Goal: Task Accomplishment & Management: Manage account settings

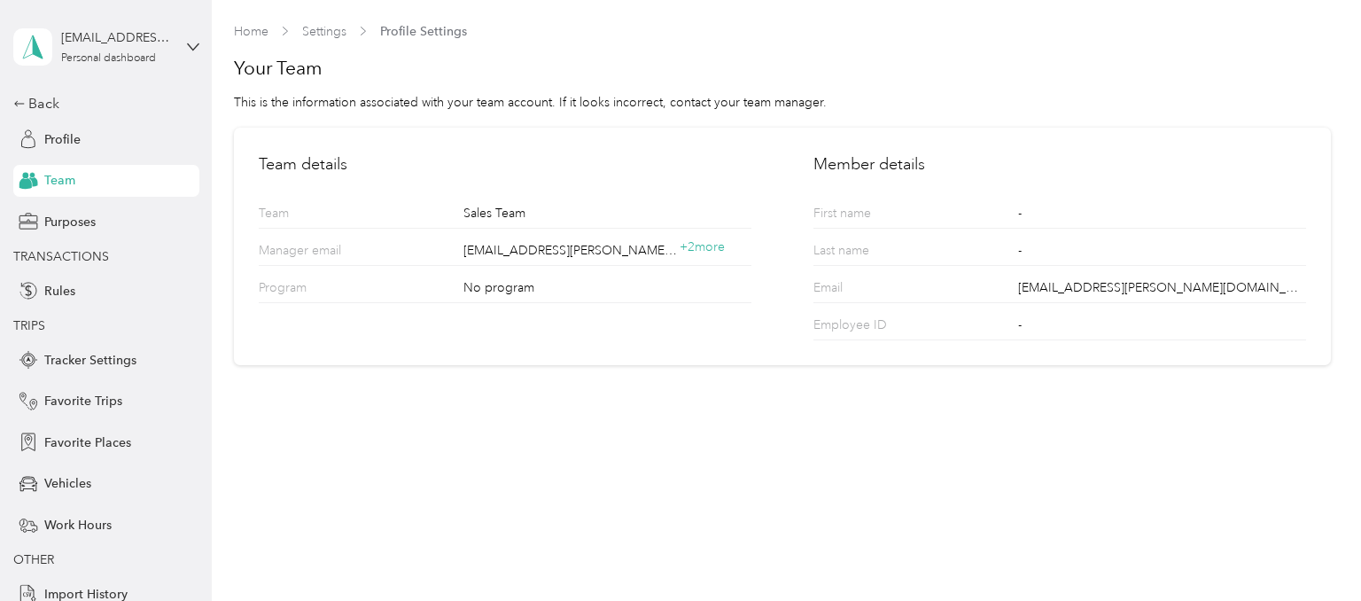
click at [193, 37] on div "[EMAIL_ADDRESS][PERSON_NAME][DOMAIN_NAME] Personal dashboard" at bounding box center [106, 47] width 186 height 62
click at [114, 140] on div "Team dashboard" at bounding box center [75, 145] width 95 height 19
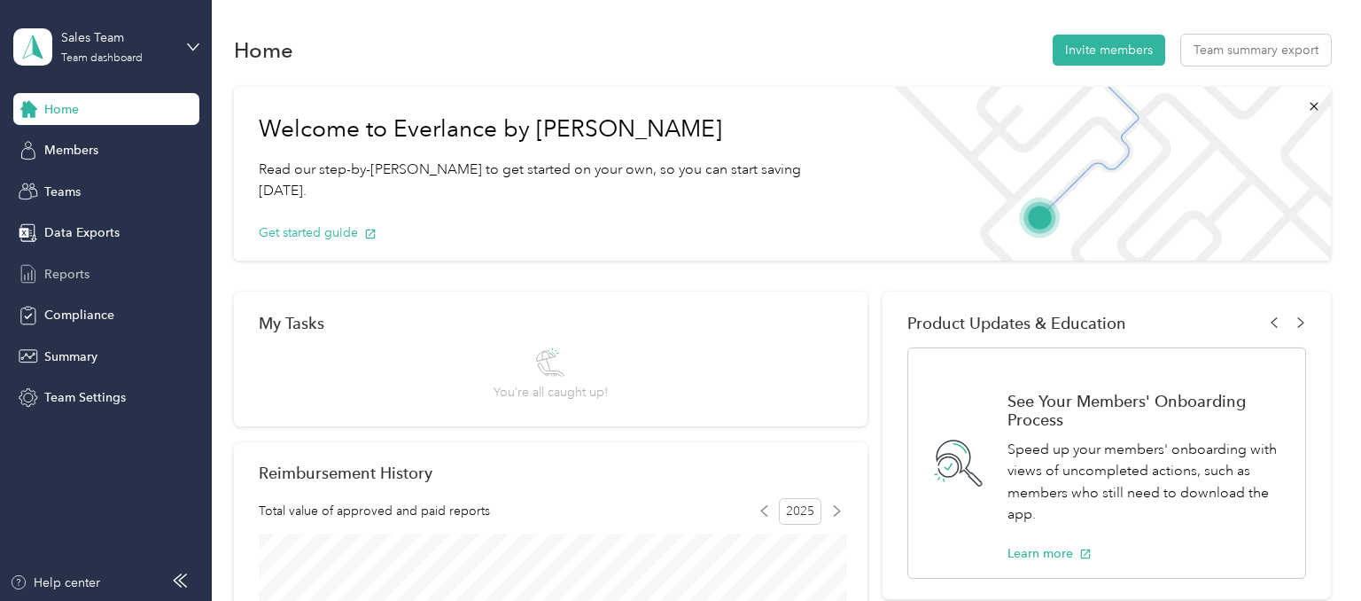
click at [65, 265] on span "Reports" at bounding box center [66, 274] width 45 height 19
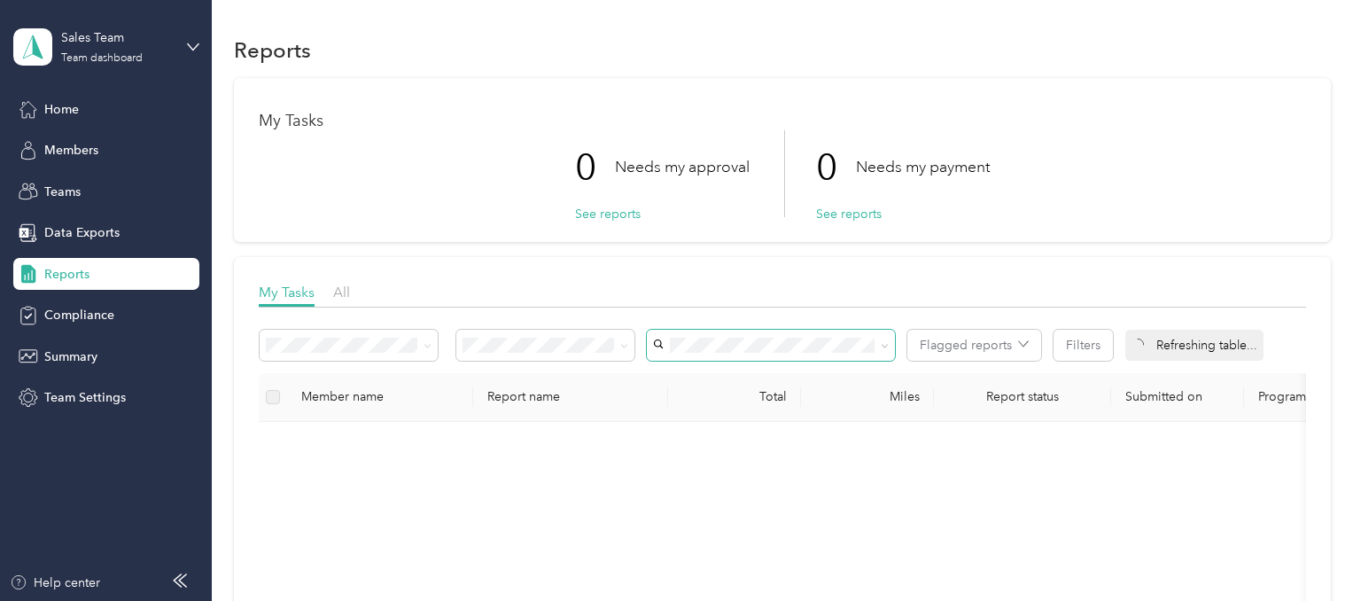
click at [888, 346] on icon at bounding box center [885, 346] width 8 height 8
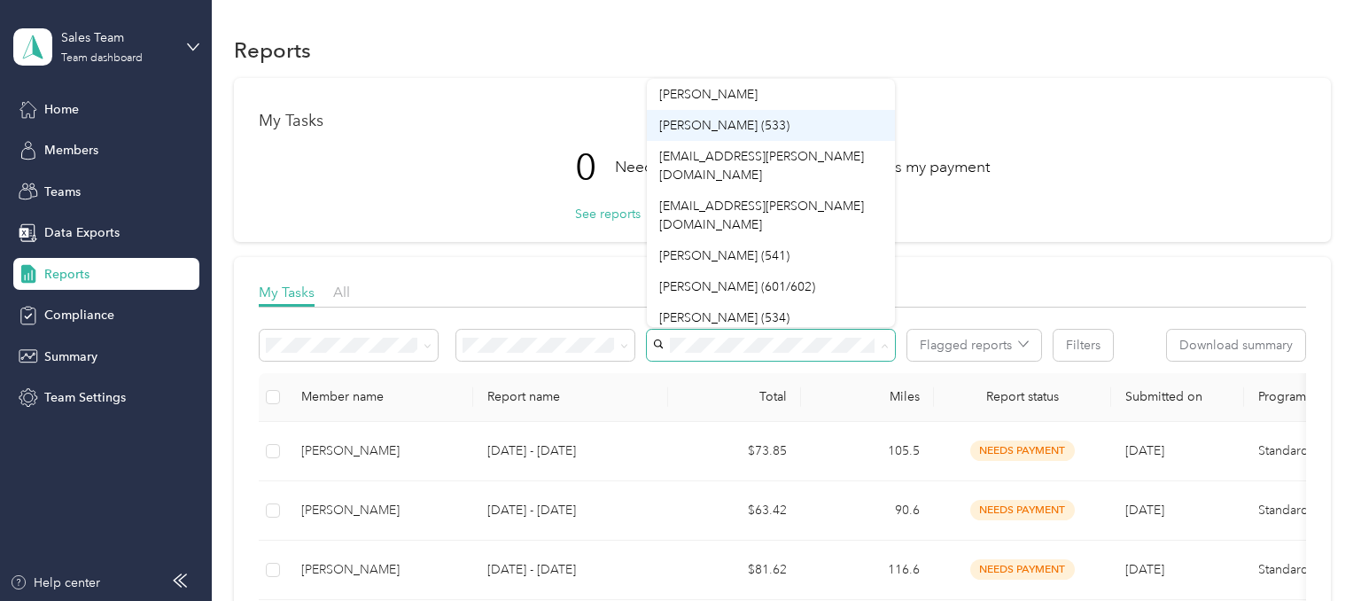
click at [750, 119] on span "[PERSON_NAME] (533)" at bounding box center [724, 125] width 130 height 15
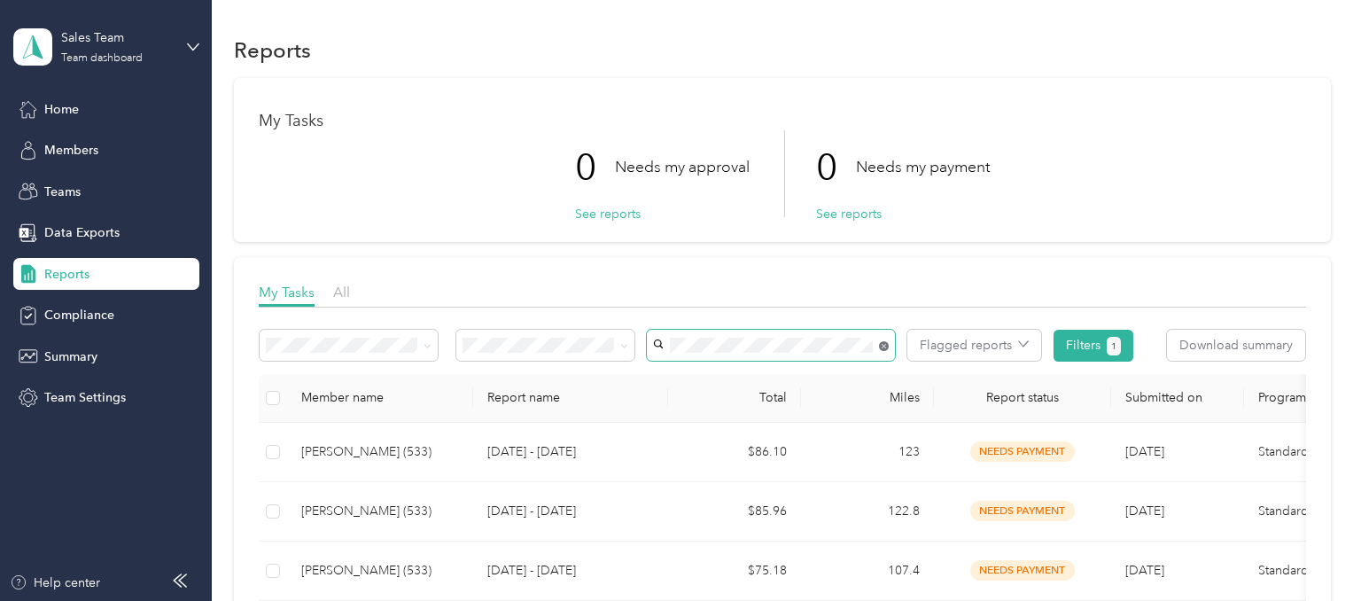
click at [882, 346] on icon at bounding box center [884, 346] width 10 height 10
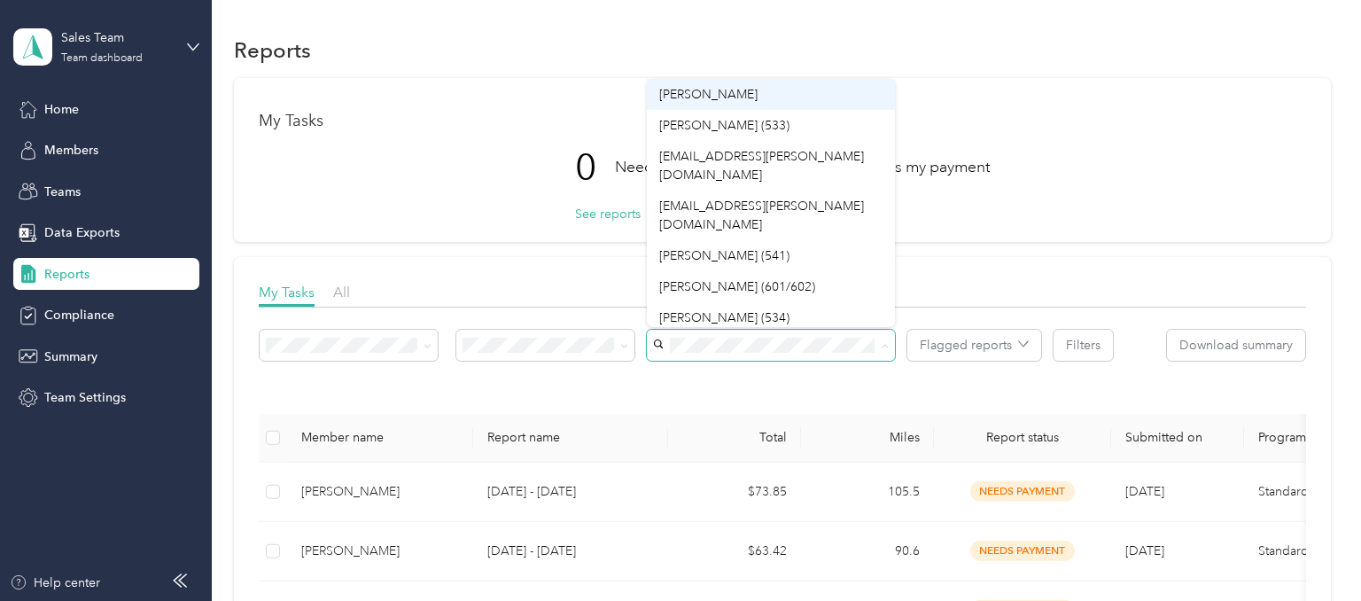
click at [736, 98] on div "[PERSON_NAME]" at bounding box center [770, 94] width 223 height 19
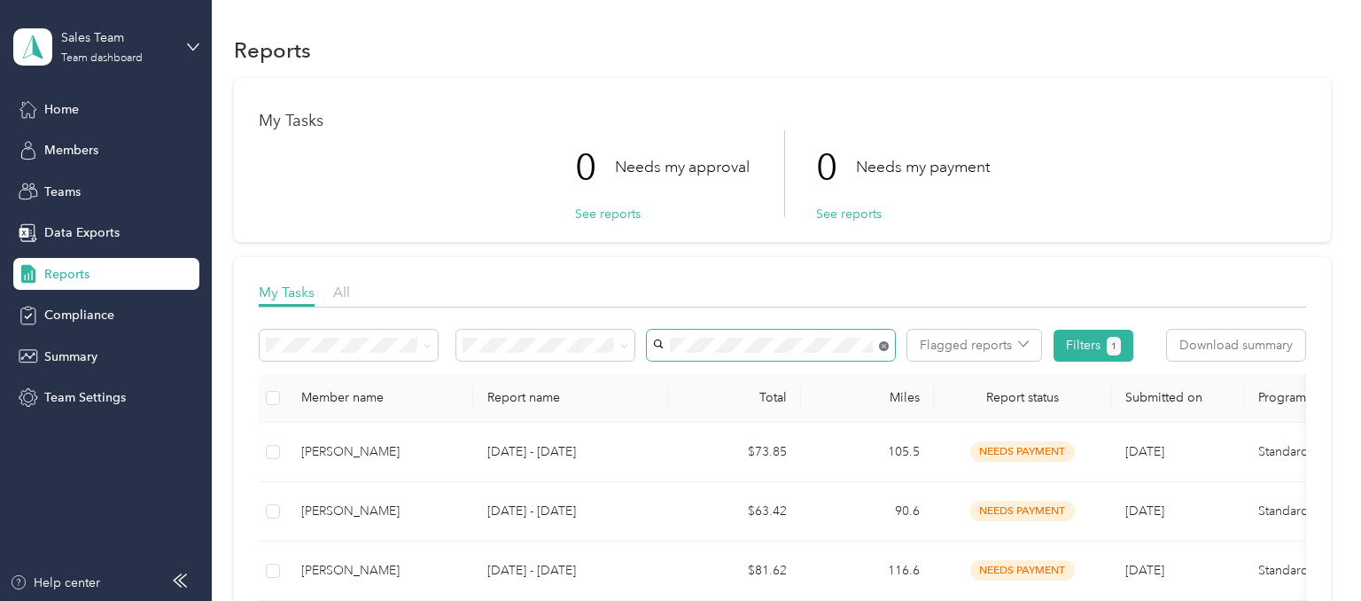
click at [883, 346] on icon at bounding box center [884, 346] width 4 height 4
